Goal: Task Accomplishment & Management: Manage account settings

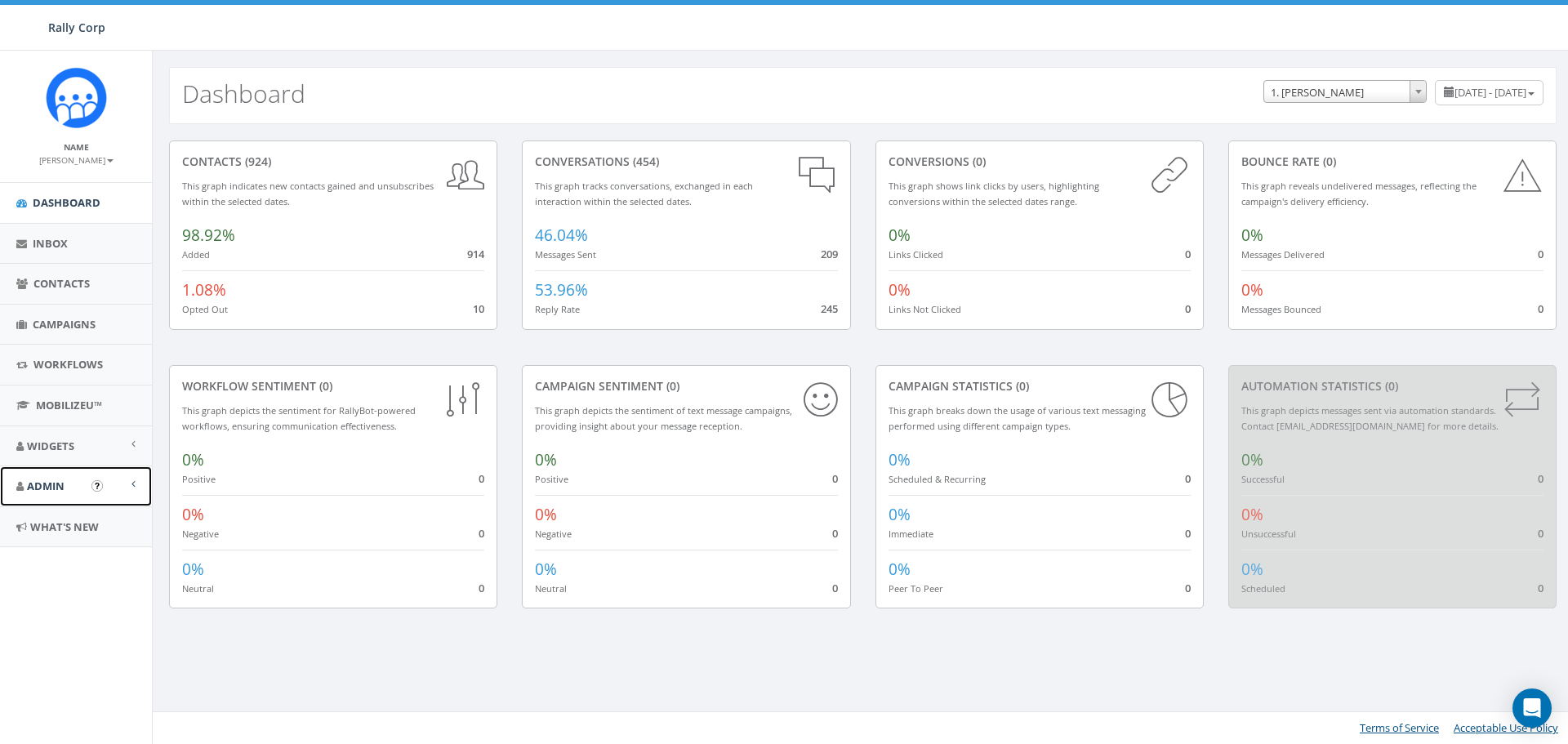
click at [65, 480] on link "Admin" at bounding box center [76, 486] width 152 height 40
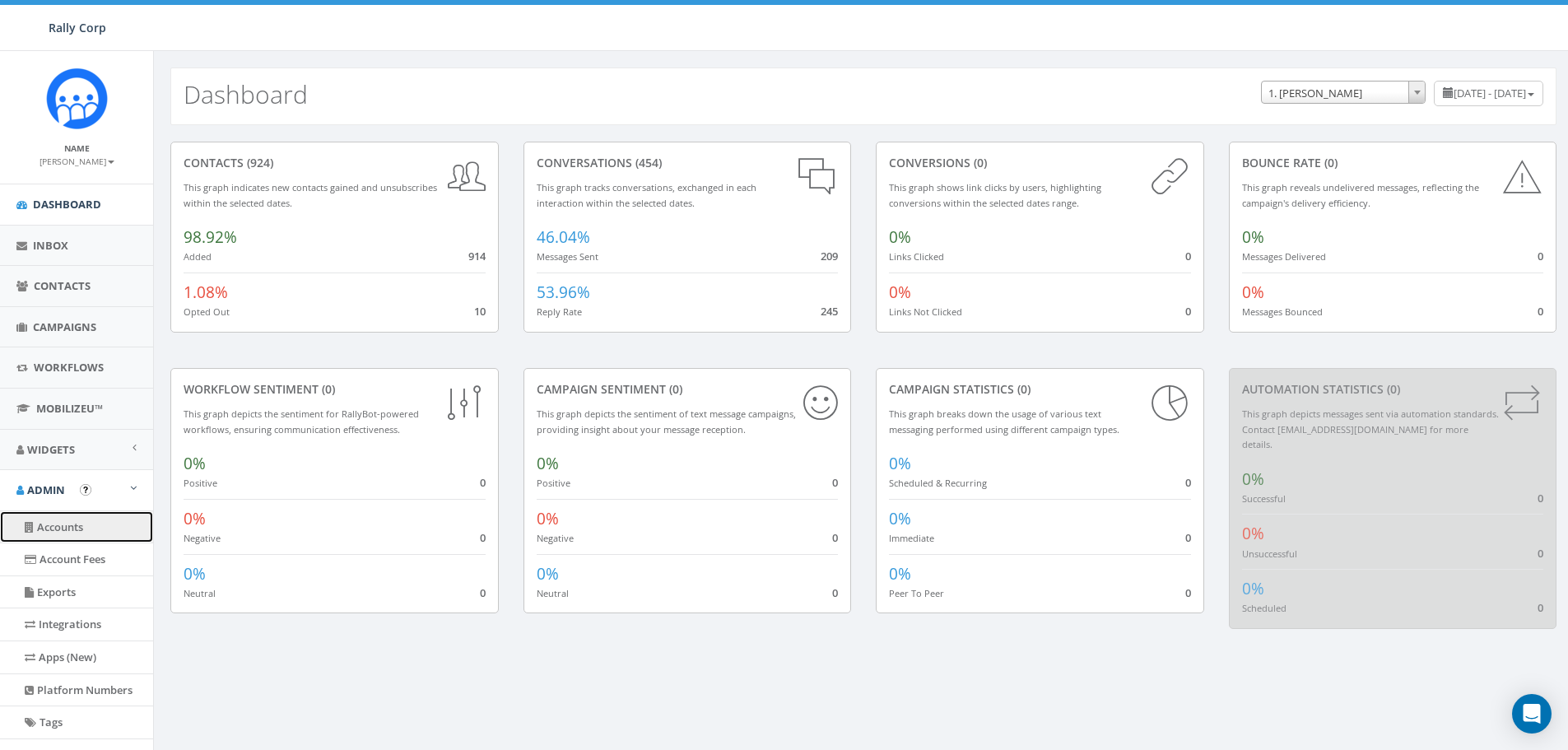
click at [67, 525] on link "Accounts" at bounding box center [76, 527] width 153 height 32
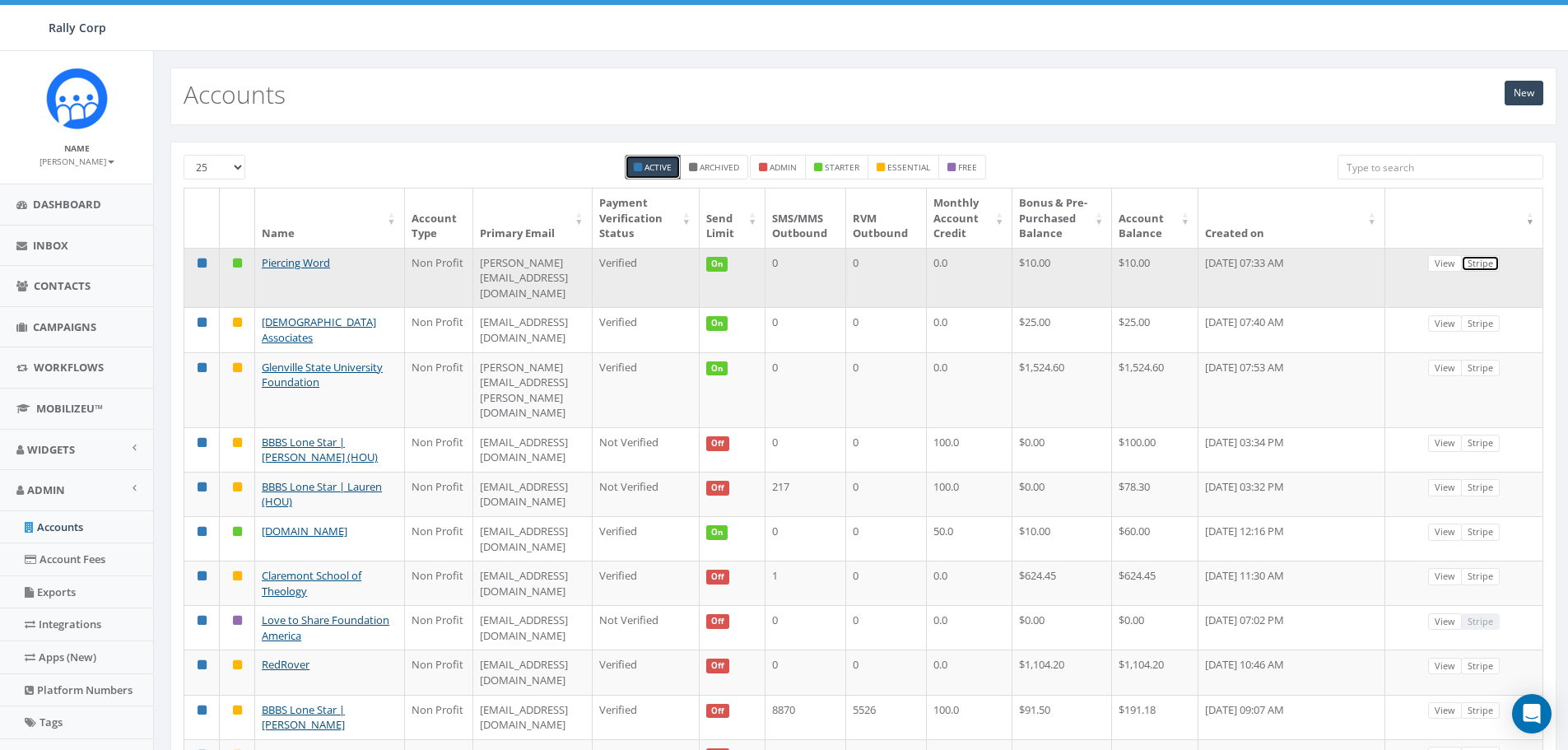
click at [1479, 273] on link "Stripe" at bounding box center [1480, 264] width 39 height 17
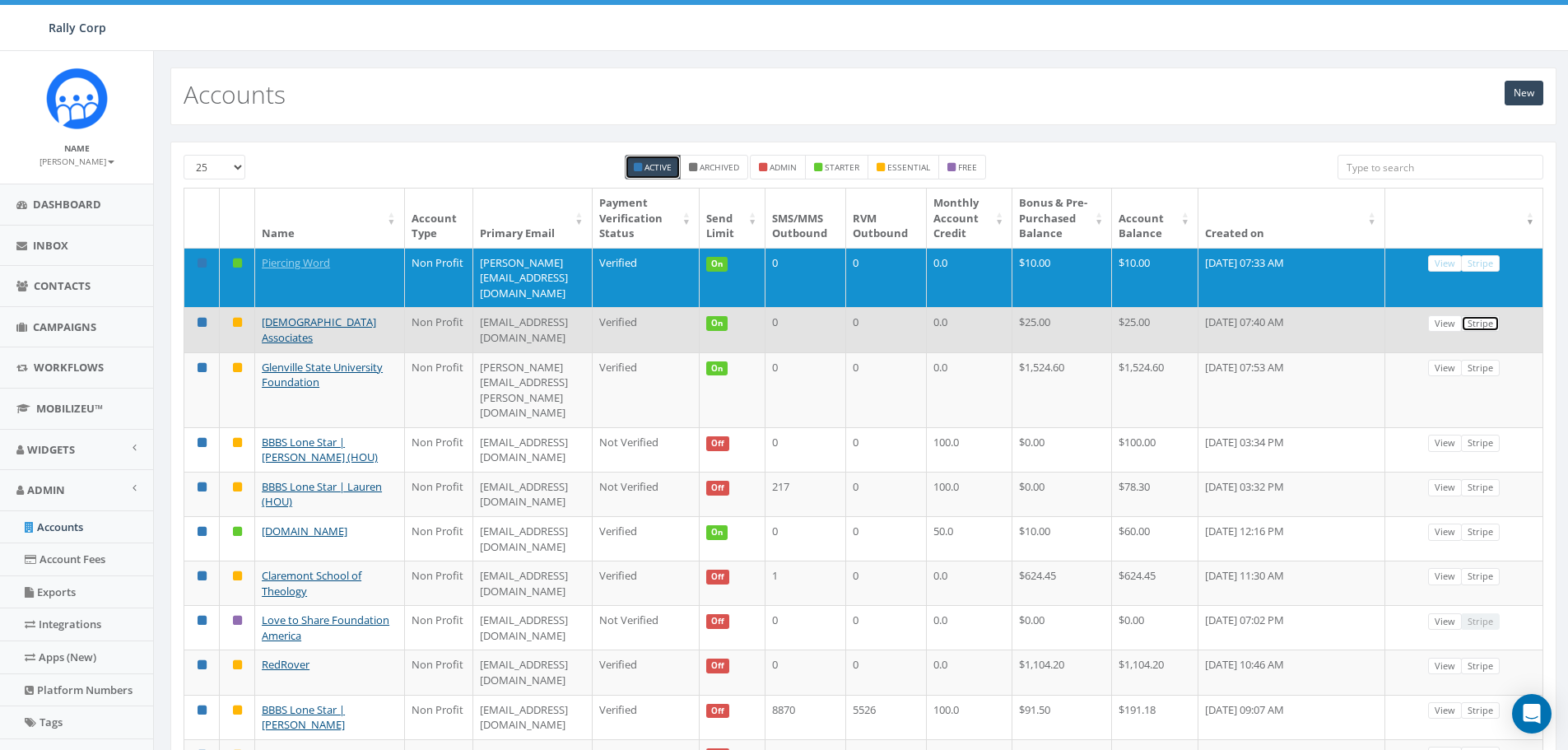
click at [1480, 319] on link "Stripe" at bounding box center [1480, 324] width 39 height 17
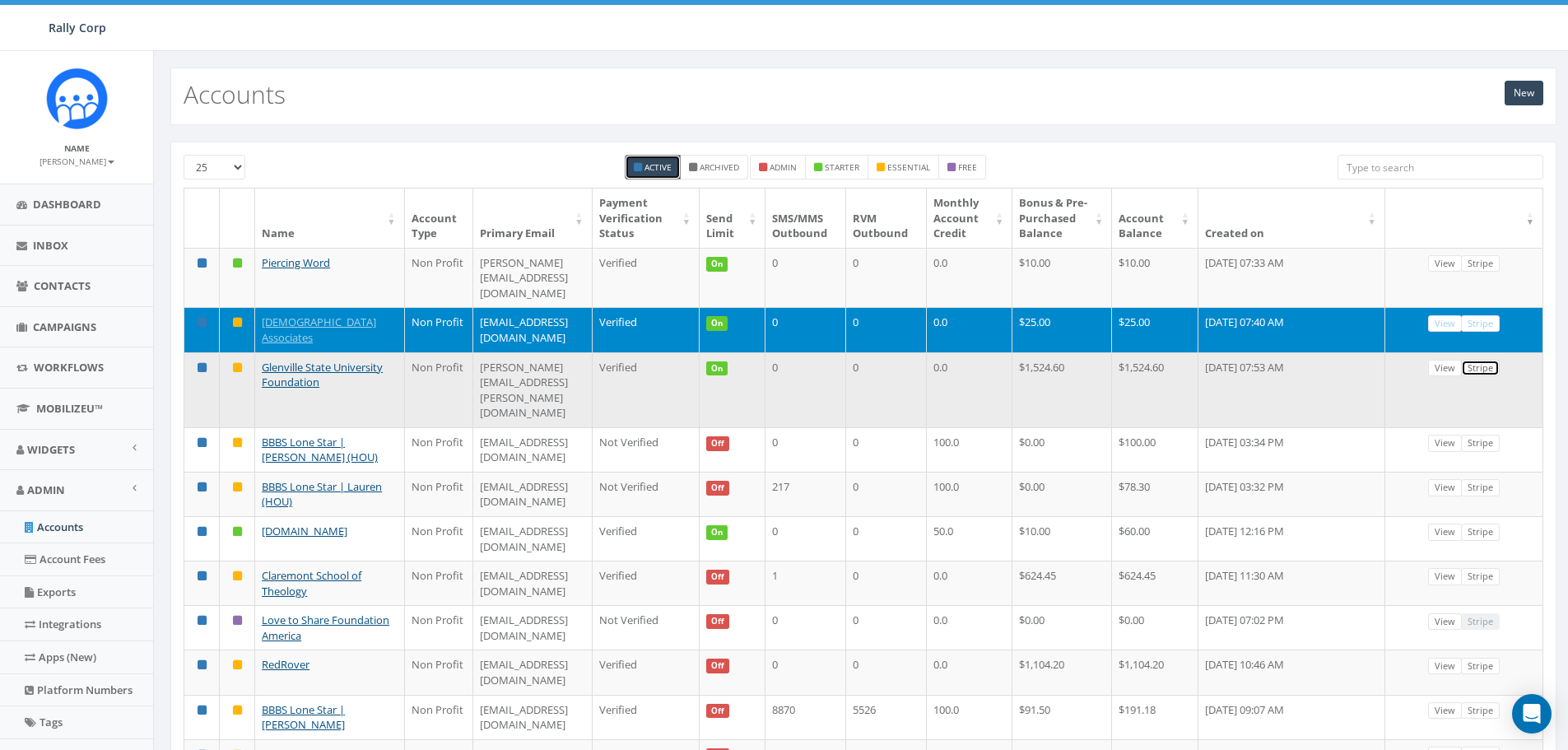
click at [1481, 369] on link "Stripe" at bounding box center [1480, 369] width 39 height 17
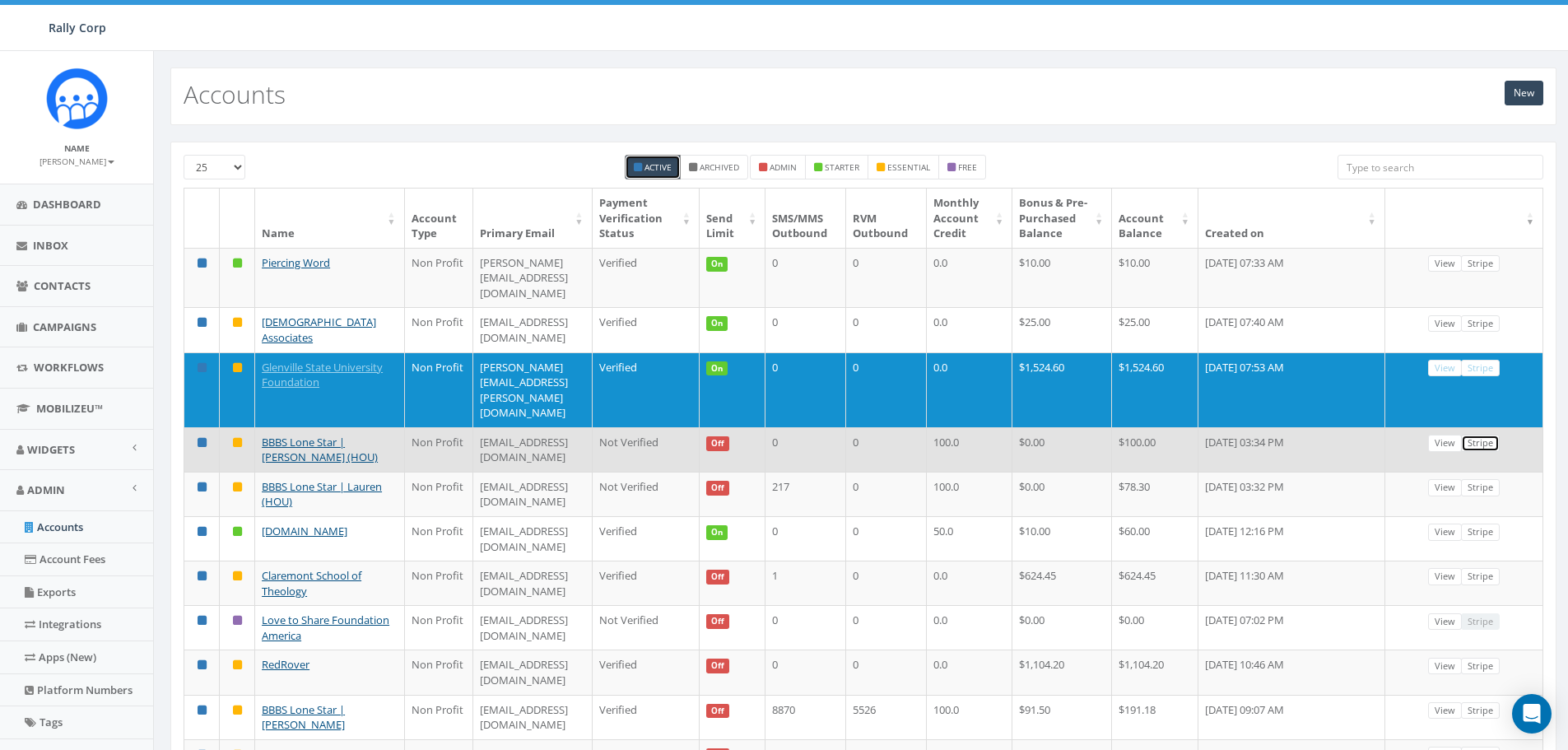
click at [1483, 435] on link "Stripe" at bounding box center [1480, 443] width 39 height 17
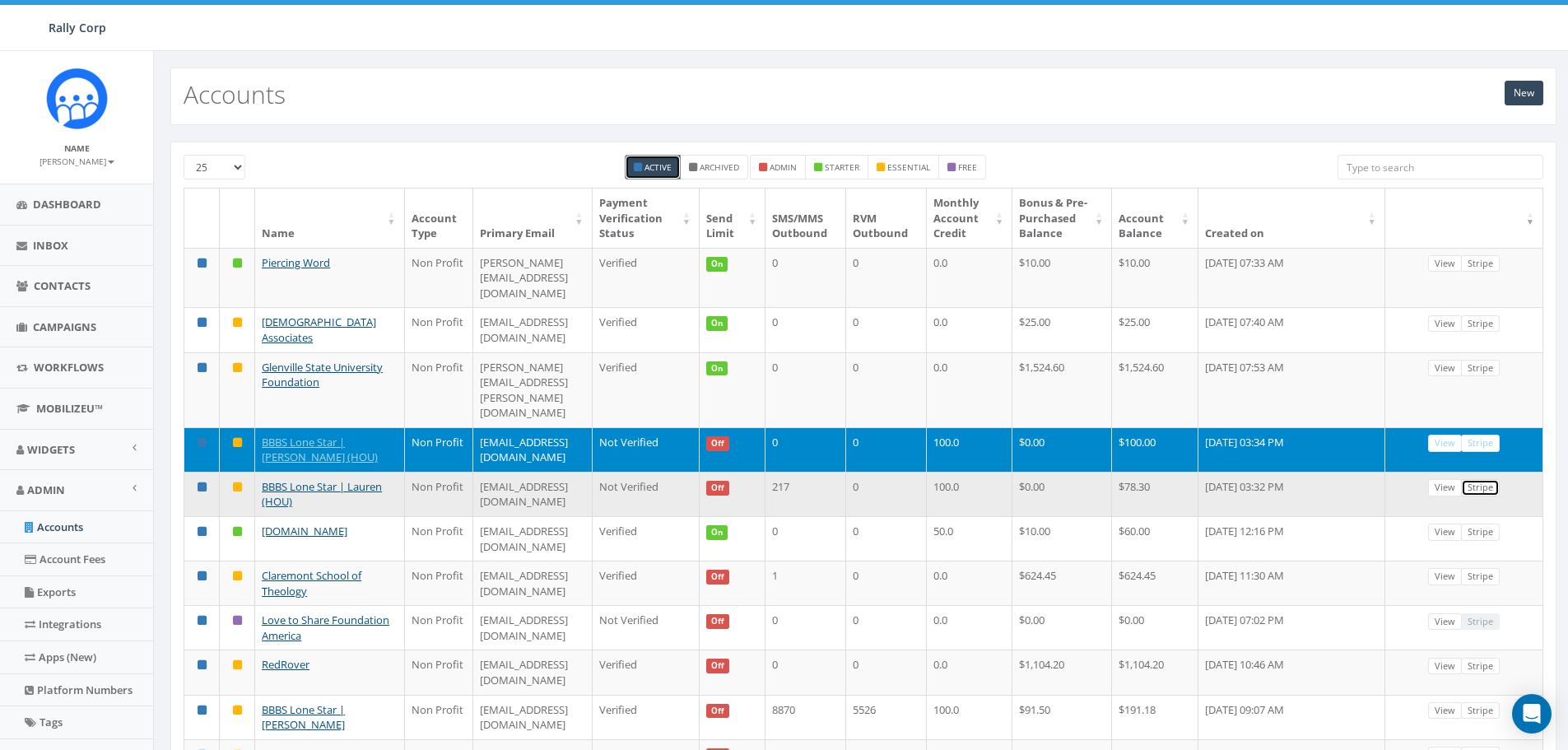
click at [1482, 479] on link "Stripe" at bounding box center [1480, 488] width 39 height 17
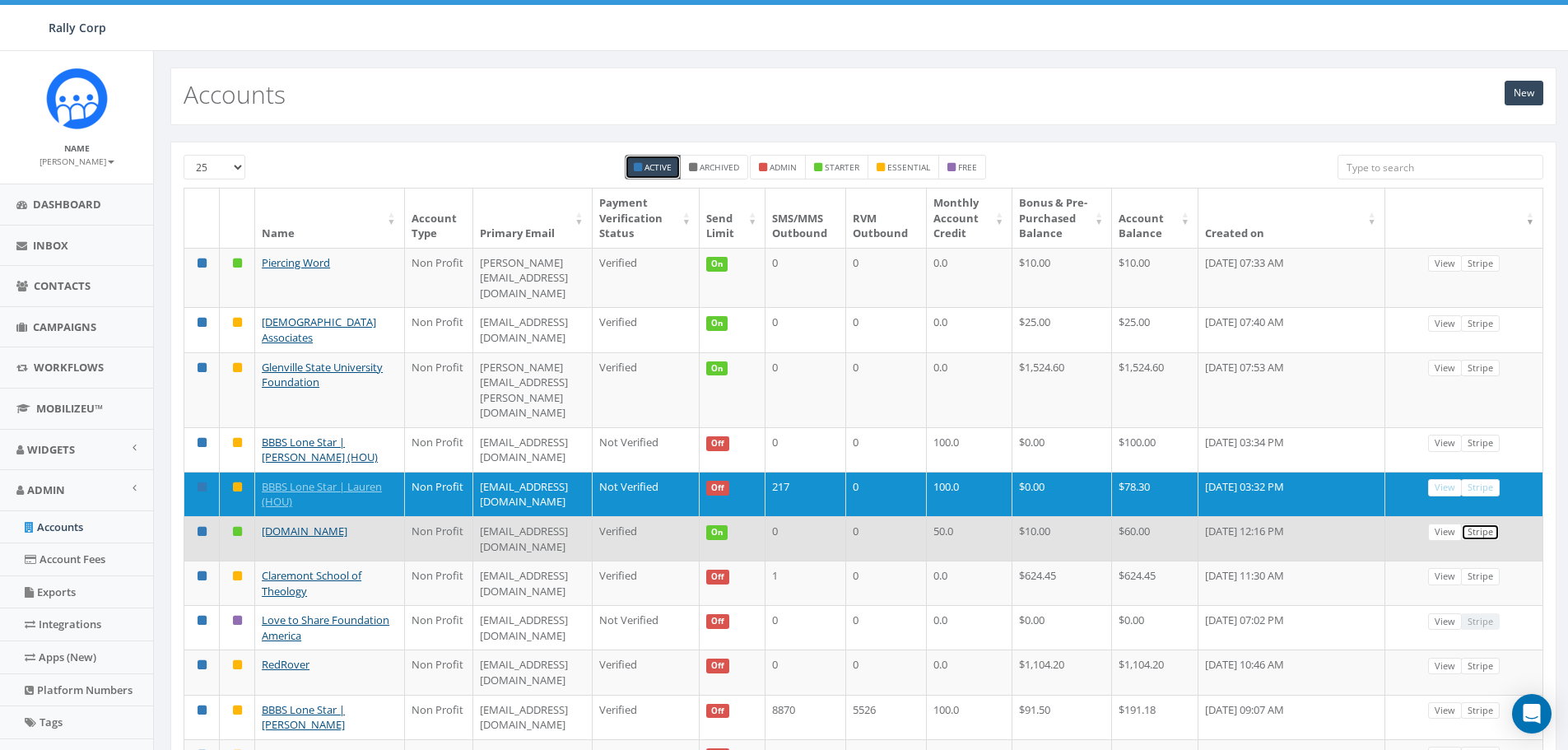
click at [1485, 524] on link "Stripe" at bounding box center [1480, 532] width 39 height 17
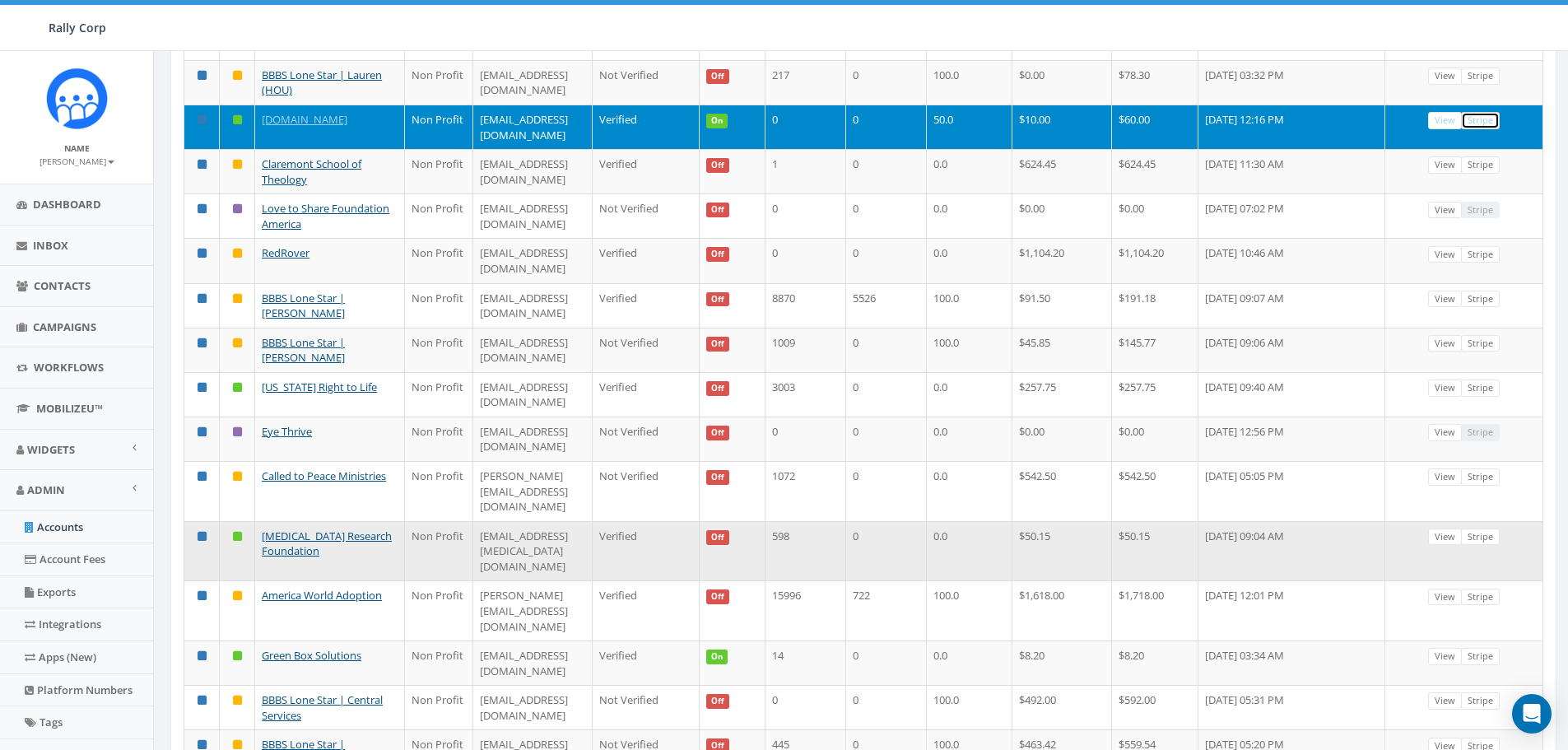
scroll to position [82, 0]
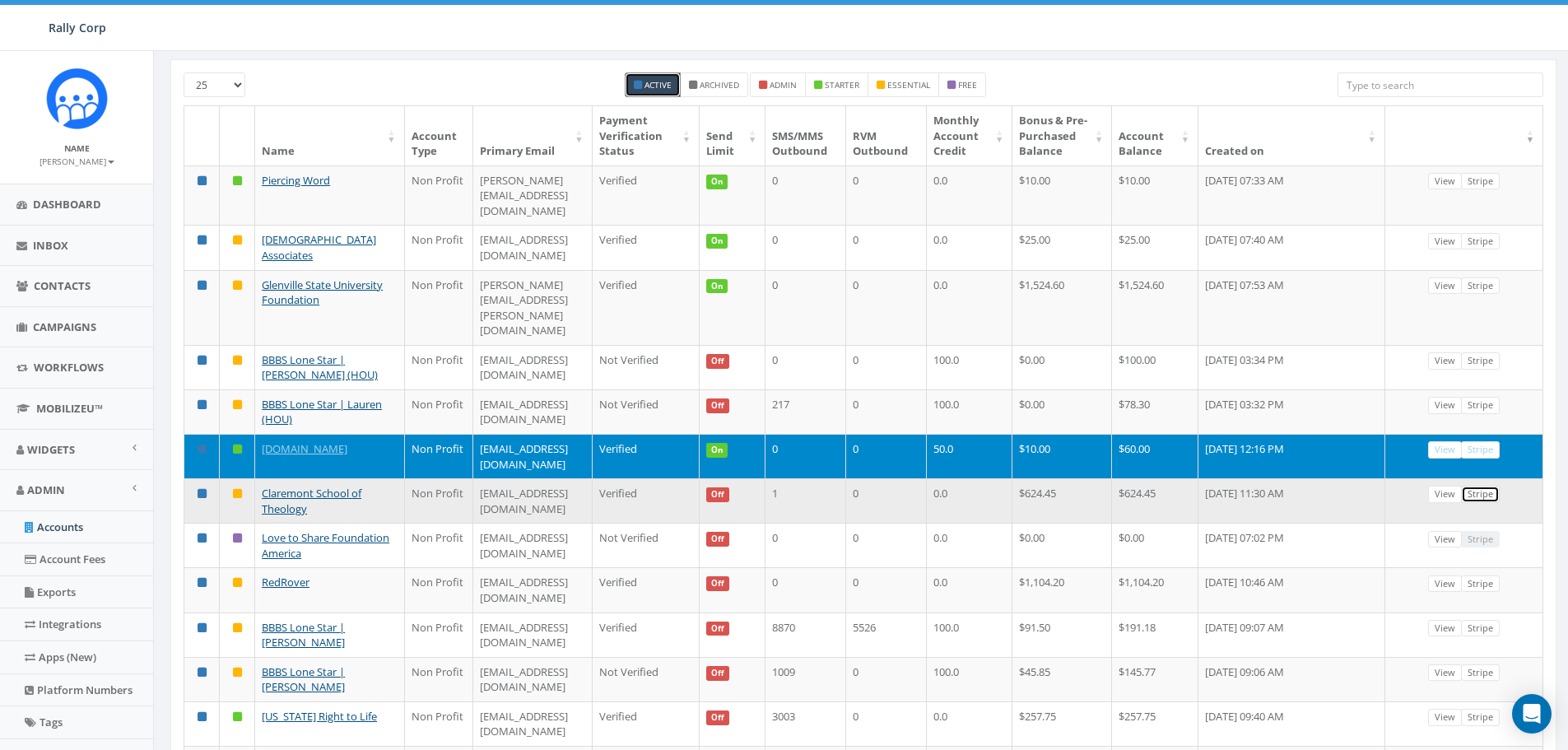
click at [1489, 486] on link "Stripe" at bounding box center [1480, 495] width 39 height 17
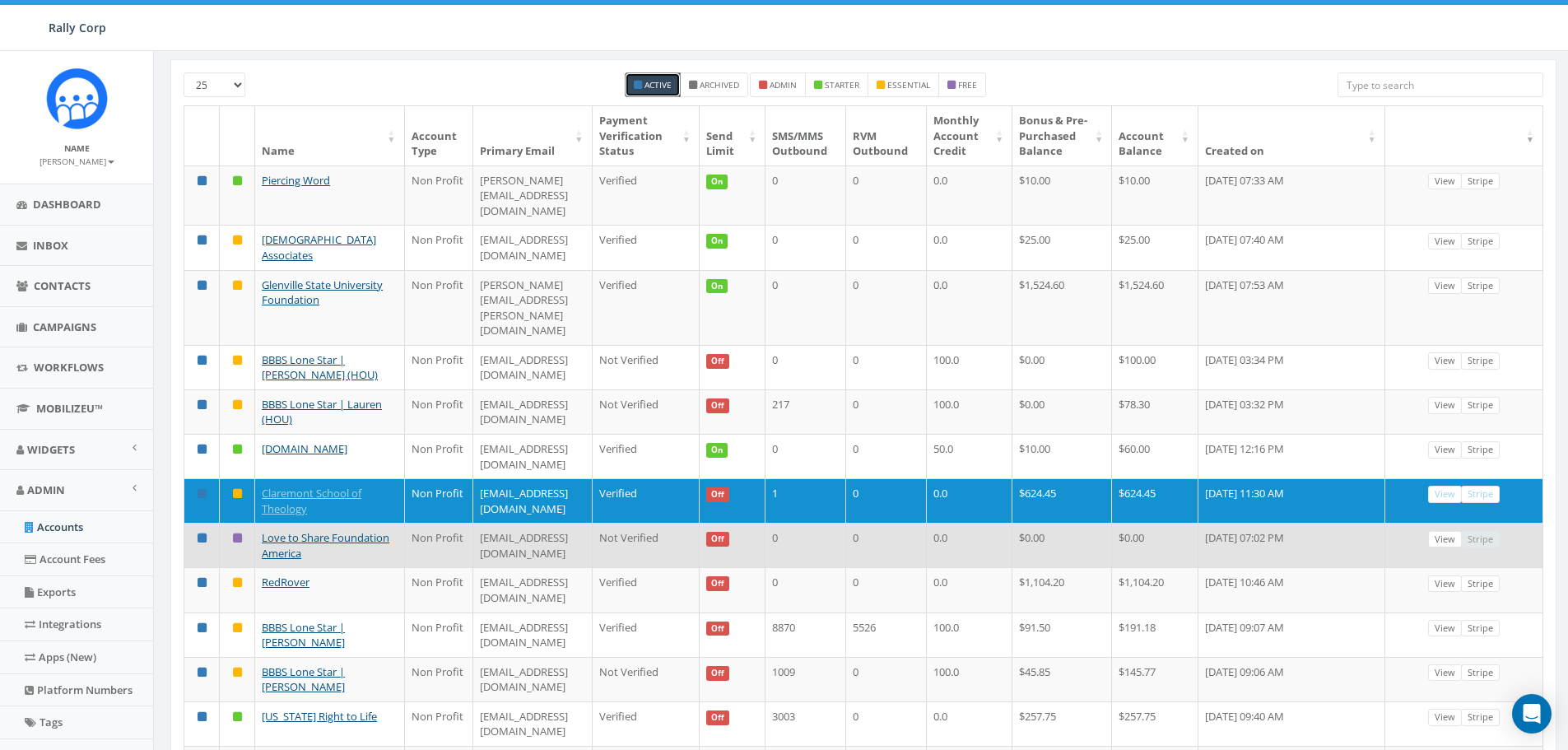
click at [1492, 531] on div "View Stripe" at bounding box center [1464, 540] width 72 height 17
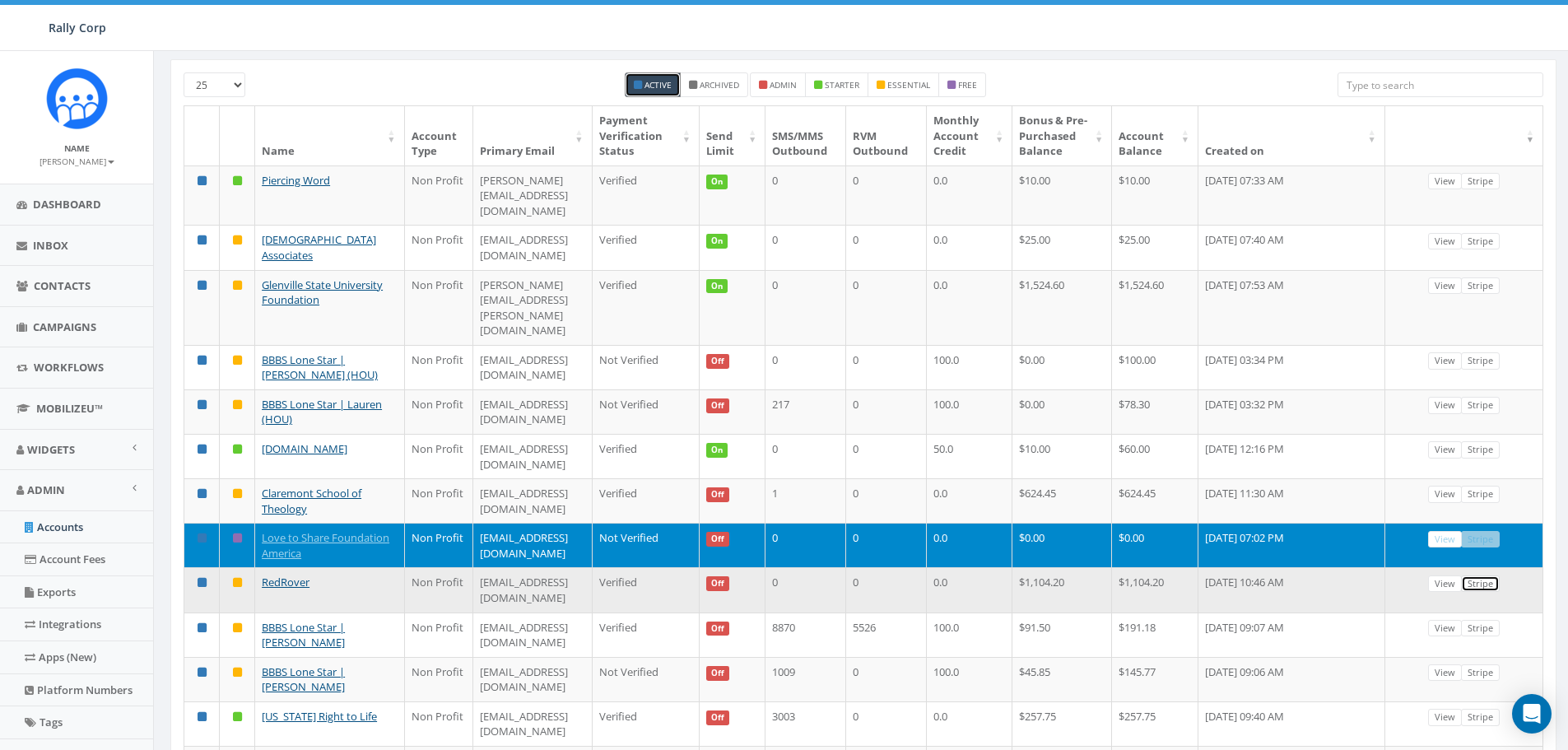
click at [1483, 575] on link "Stripe" at bounding box center [1480, 584] width 39 height 17
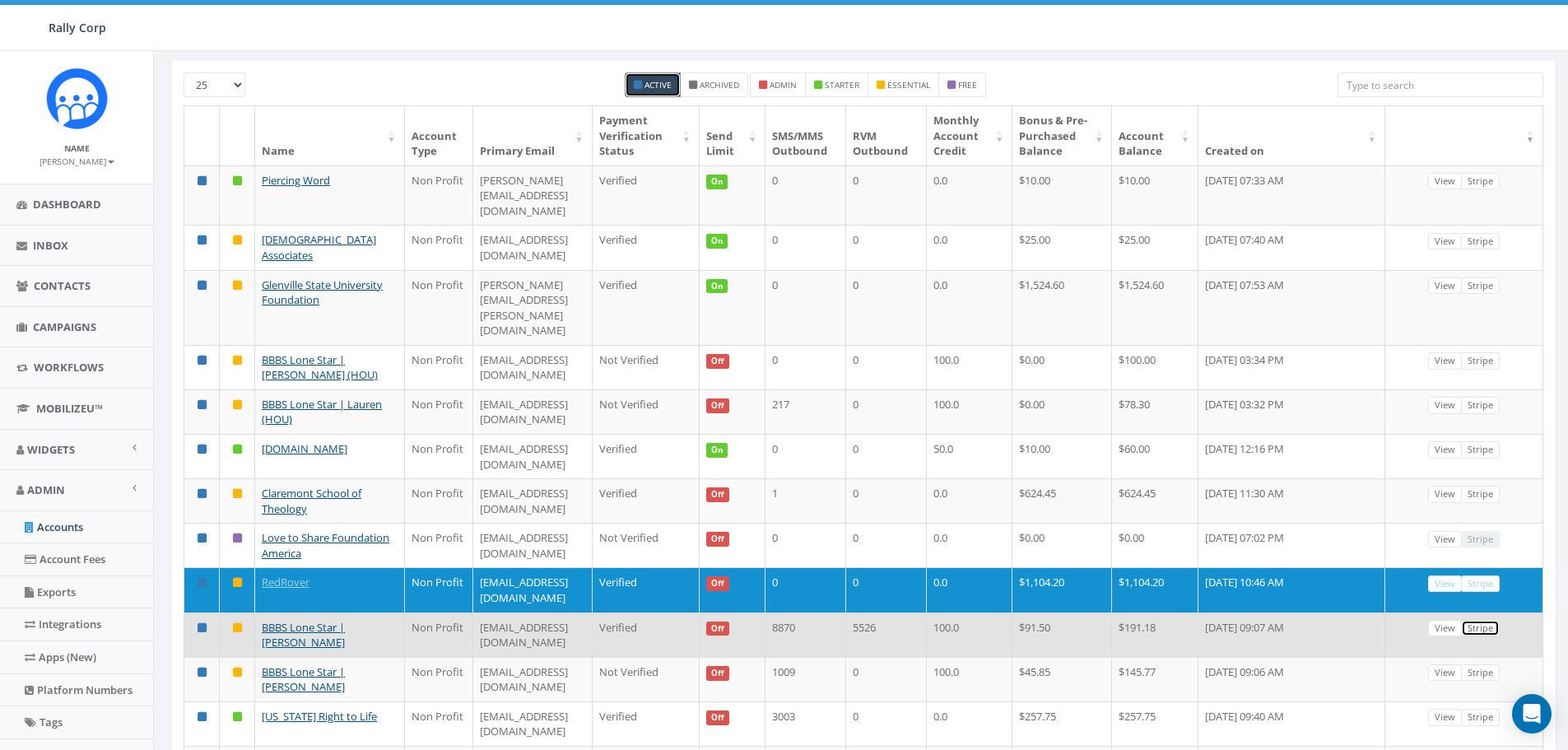
click at [1486, 620] on link "Stripe" at bounding box center [1480, 628] width 39 height 17
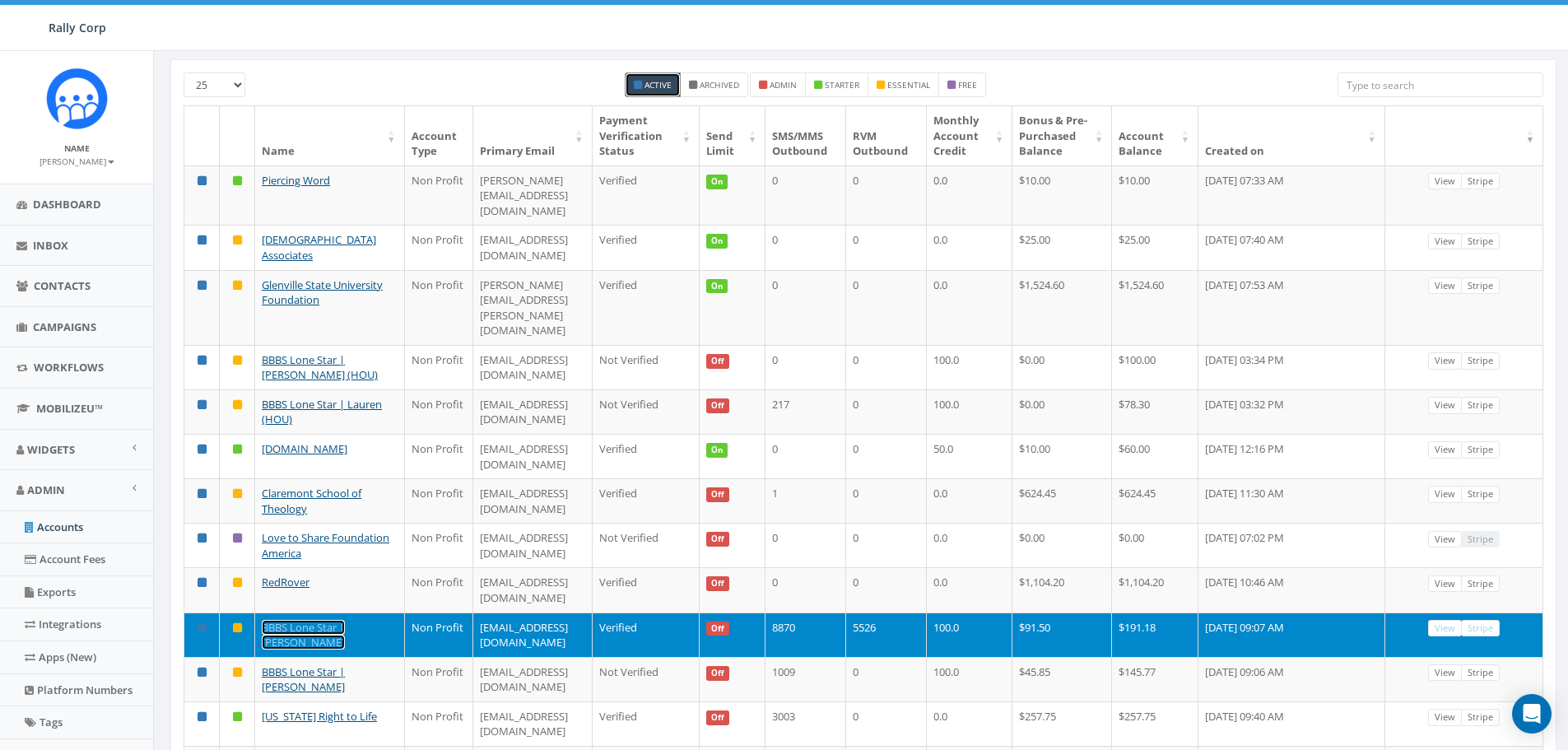
click at [282, 620] on link "BBBS Lone Star | [PERSON_NAME]" at bounding box center [302, 635] width 83 height 31
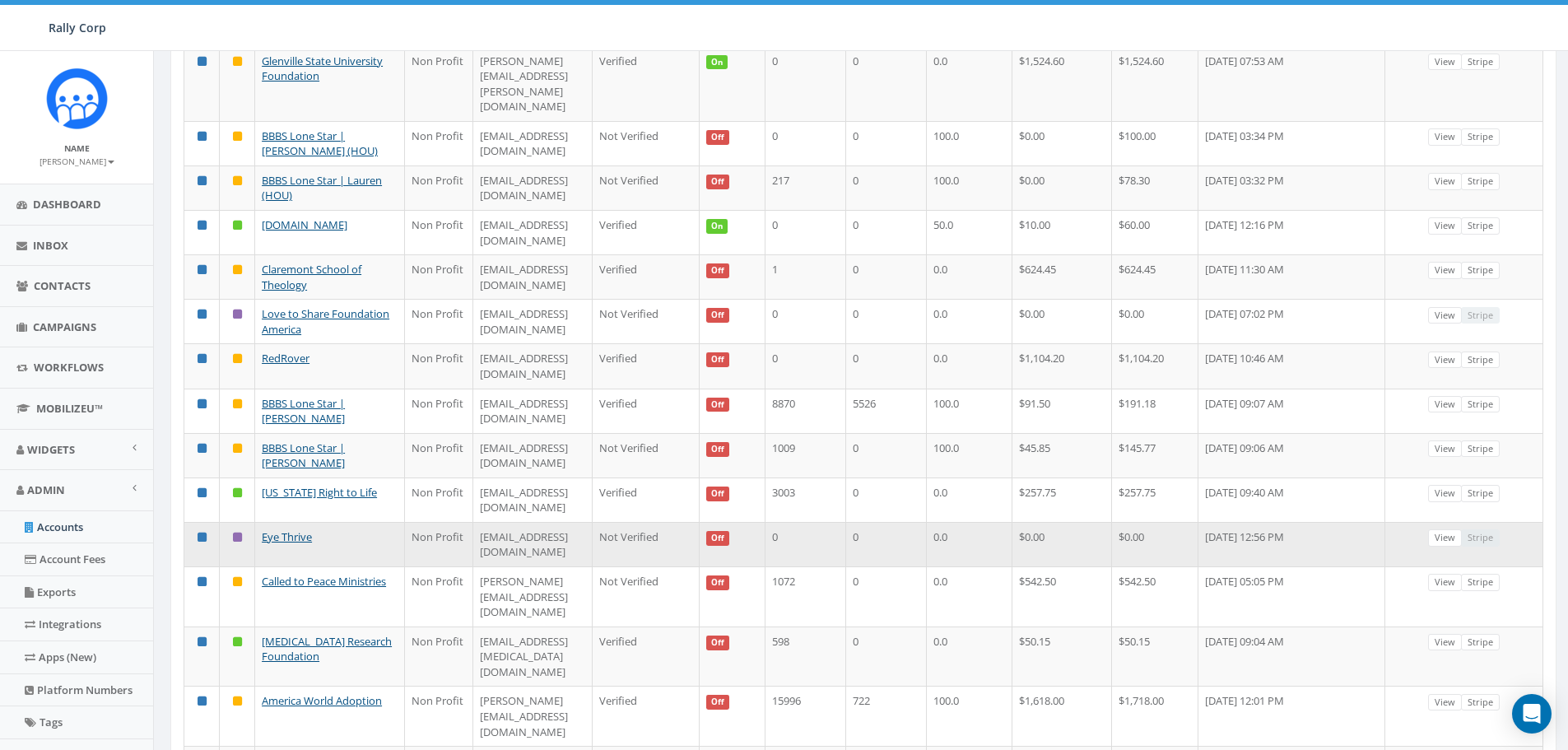
scroll to position [324, 0]
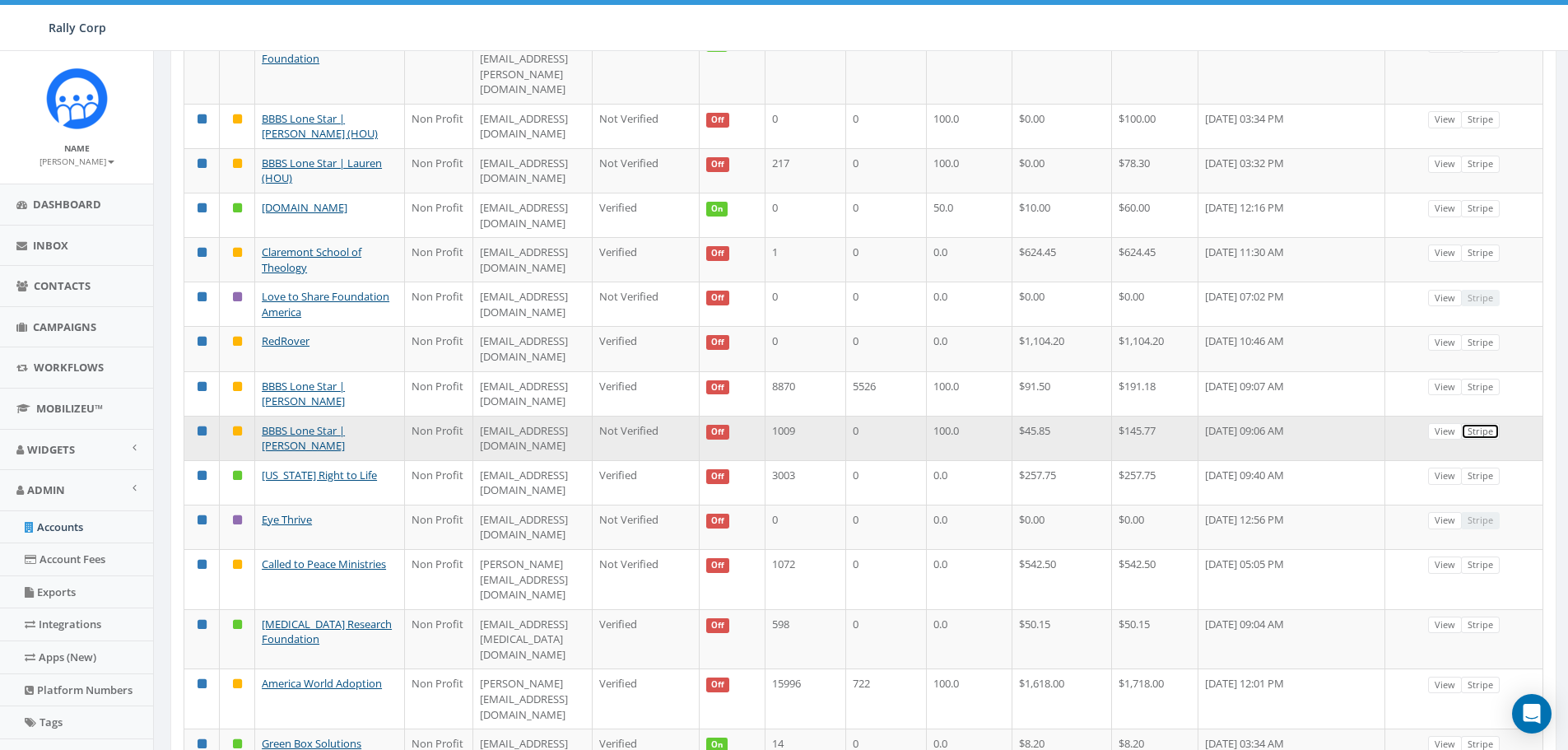
click at [1483, 423] on link "Stripe" at bounding box center [1480, 432] width 39 height 17
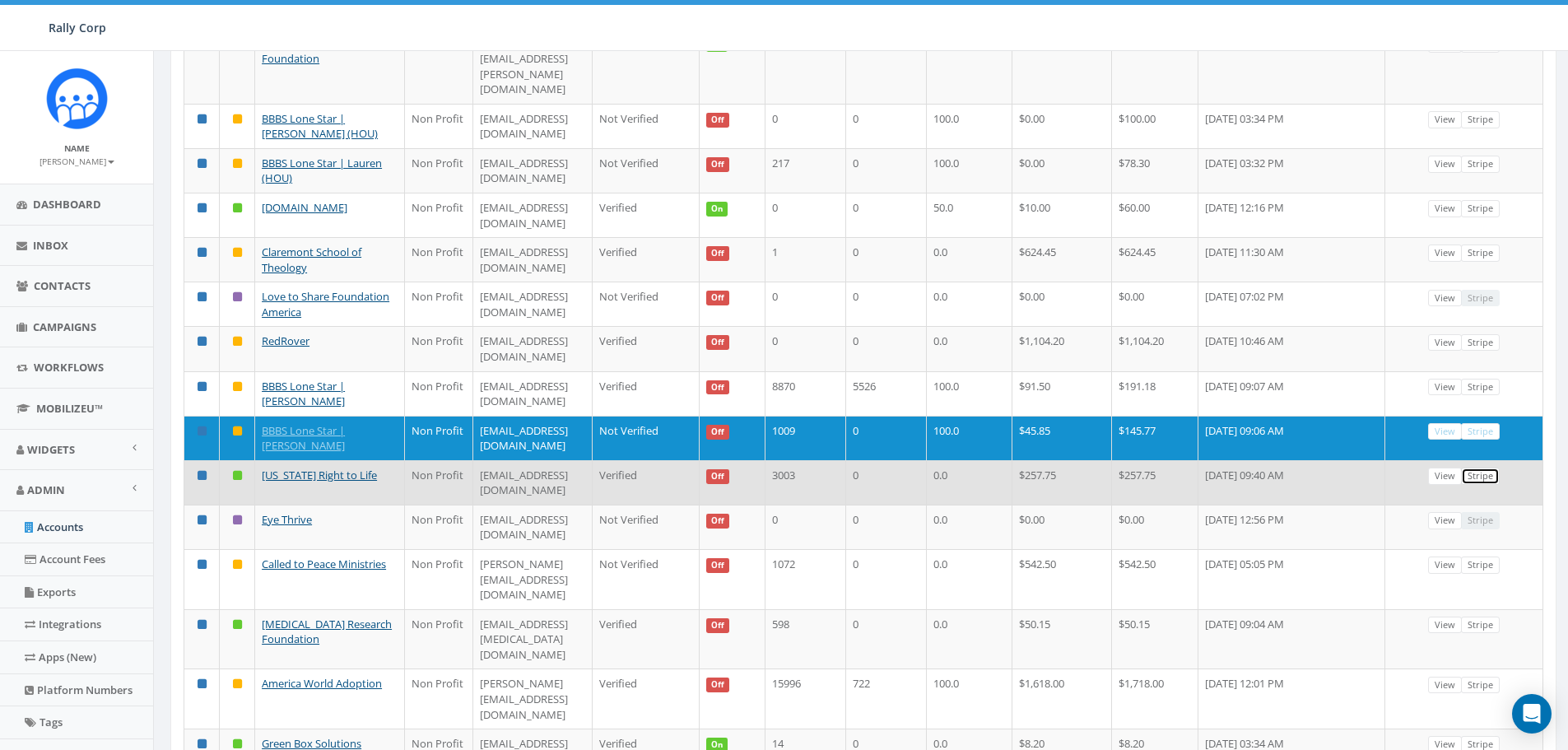
click at [1487, 468] on link "Stripe" at bounding box center [1480, 477] width 39 height 17
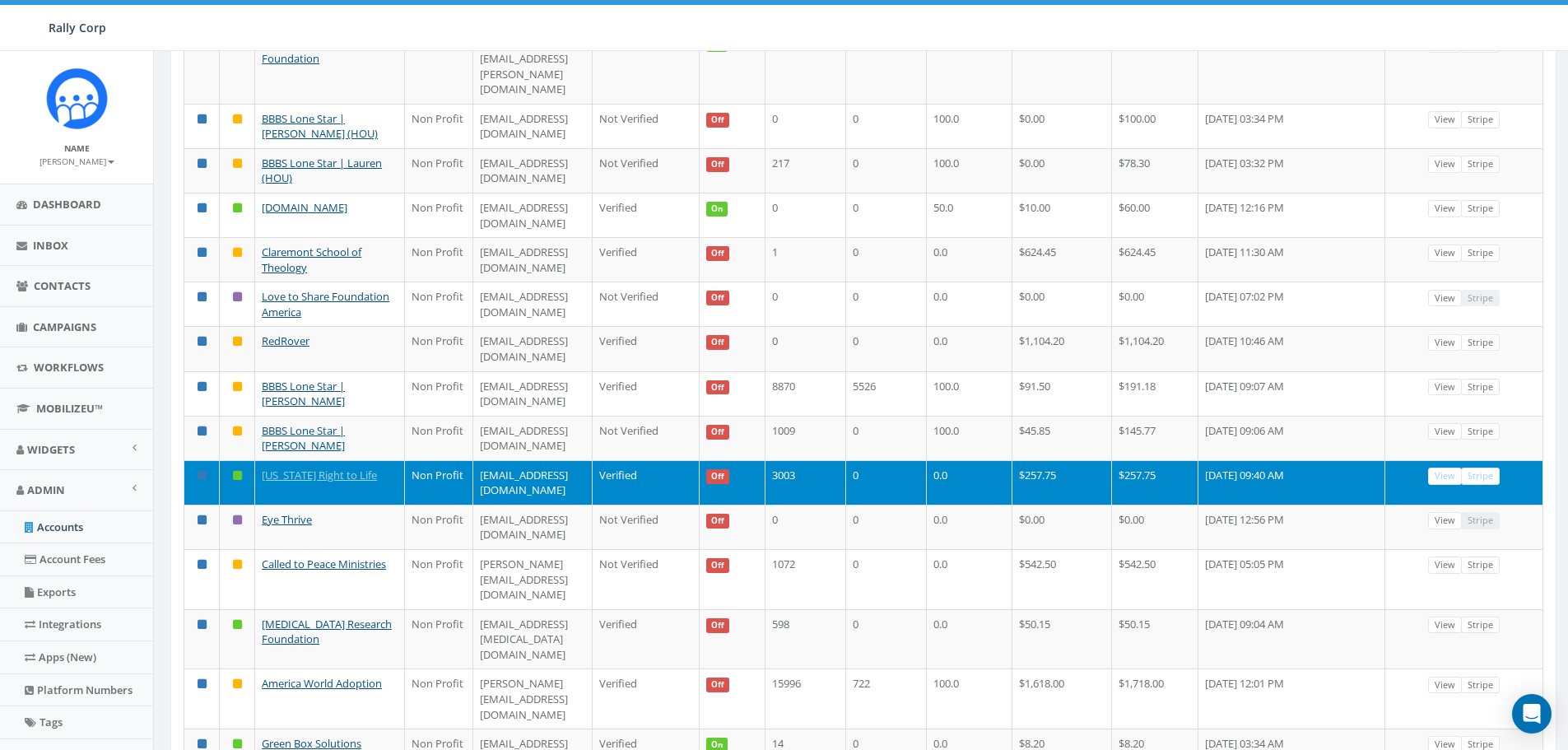
click at [1252, 22] on div "0.21 % of Available Amount Used You have used 0.21 % of your available amount." at bounding box center [1386, 28] width 386 height 46
drag, startPoint x: 1422, startPoint y: 5, endPoint x: 1012, endPoint y: 18, distance: 410.2
click at [1012, 18] on div "Rally Corp Rally Corp Profile Sign Out 0.21 % of Available Amount Used You have…" at bounding box center [784, 26] width 1568 height 51
drag, startPoint x: 1002, startPoint y: 21, endPoint x: 992, endPoint y: 2, distance: 21.5
click at [1001, 19] on div "Rally Corp Rally Corp Profile Sign Out 0.21 % of Available Amount Used You have…" at bounding box center [784, 26] width 1568 height 51
